Goal: Check status: Check status

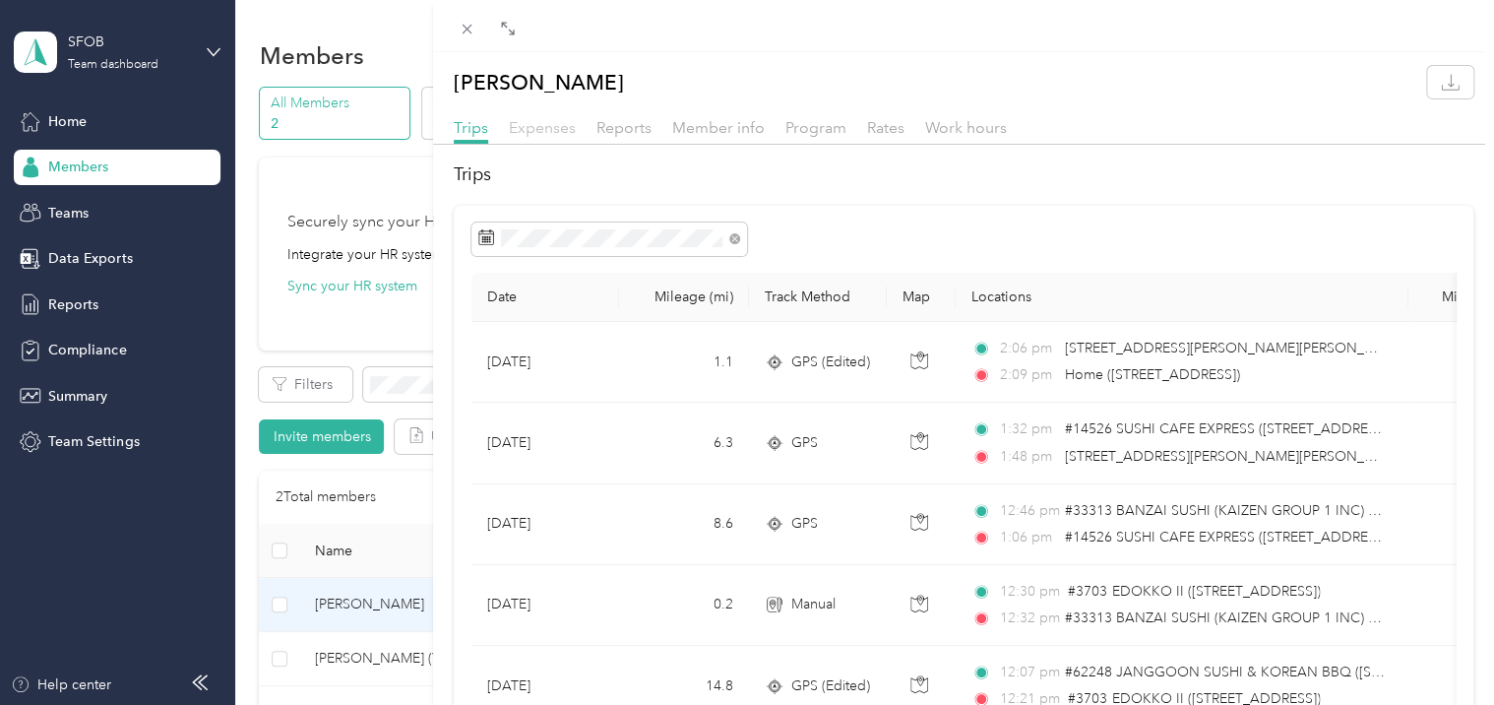
click at [547, 119] on span "Expenses" at bounding box center [542, 127] width 67 height 19
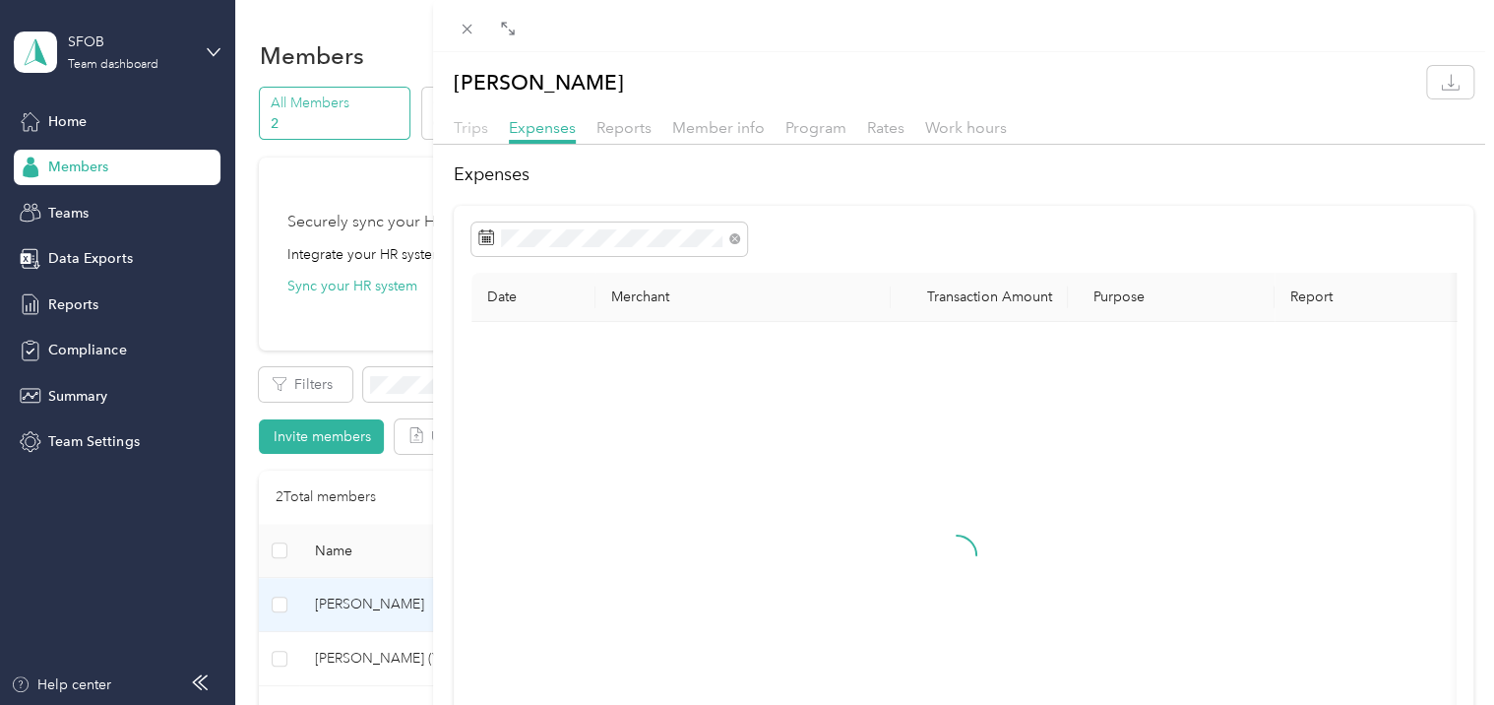
click at [467, 123] on span "Trips" at bounding box center [471, 127] width 34 height 19
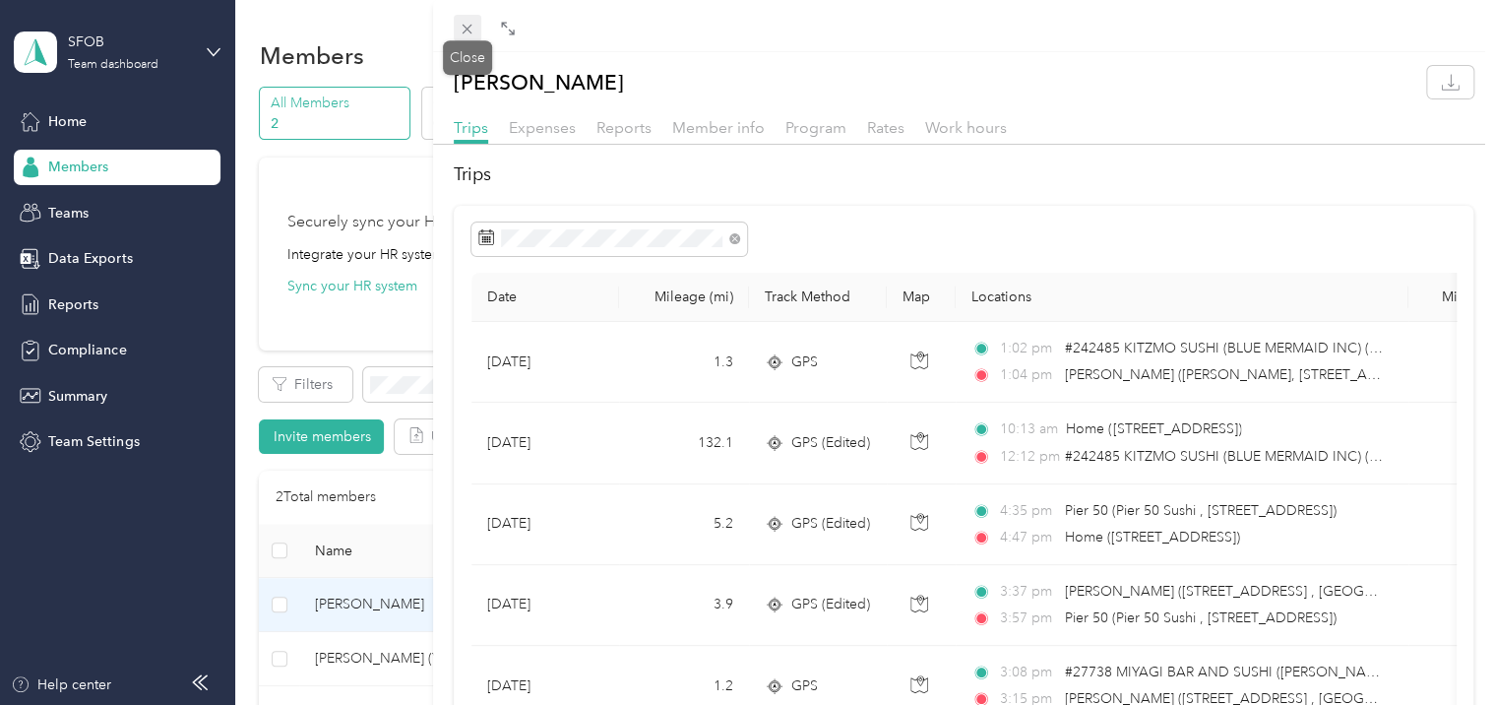
click at [463, 33] on icon at bounding box center [468, 30] width 10 height 10
